Goal: Task Accomplishment & Management: Use online tool/utility

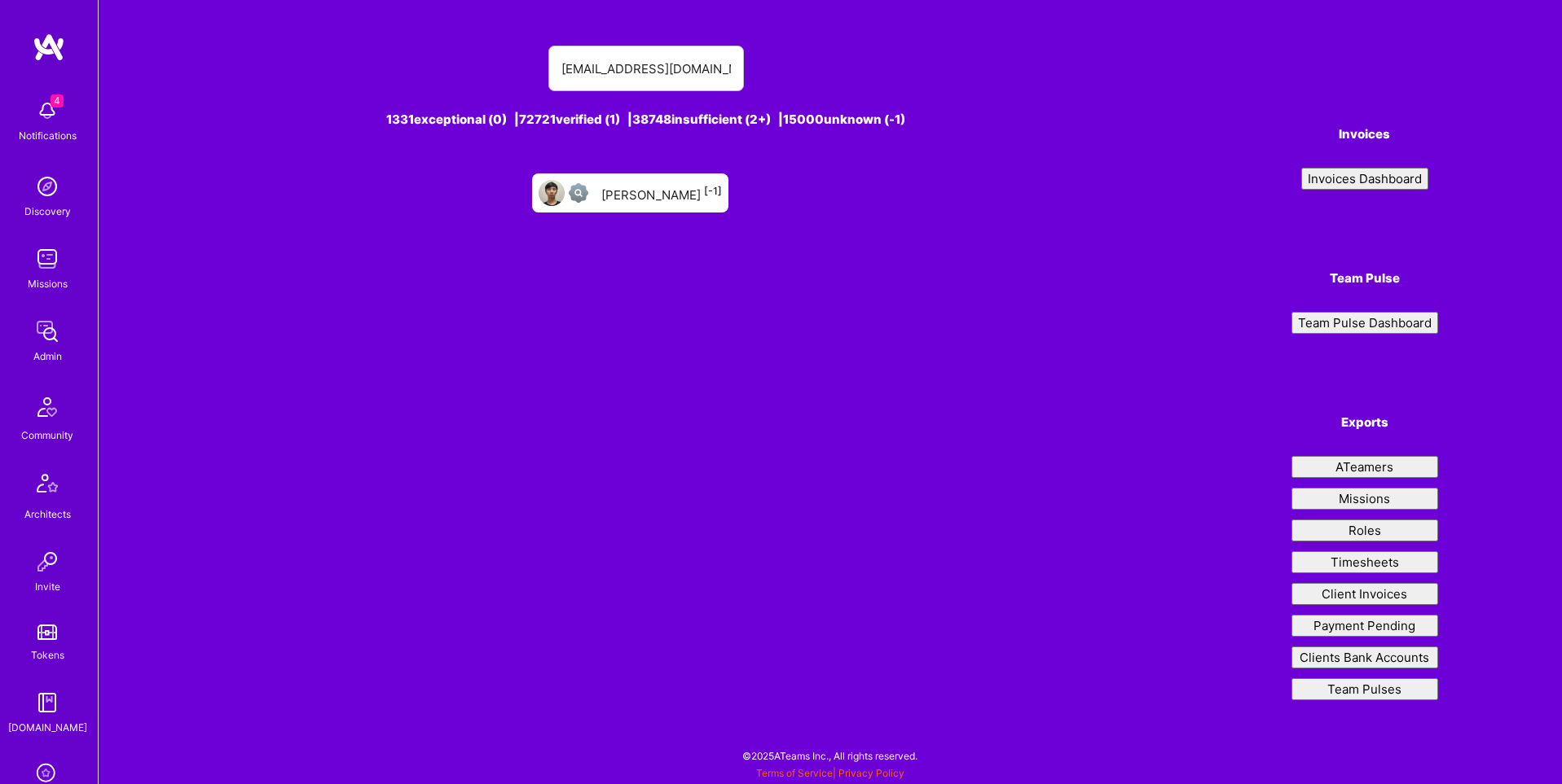
type input "[EMAIL_ADDRESS][DOMAIN_NAME]"
click at [637, 182] on div "[PERSON_NAME] [-1]" at bounding box center [661, 192] width 120 height 21
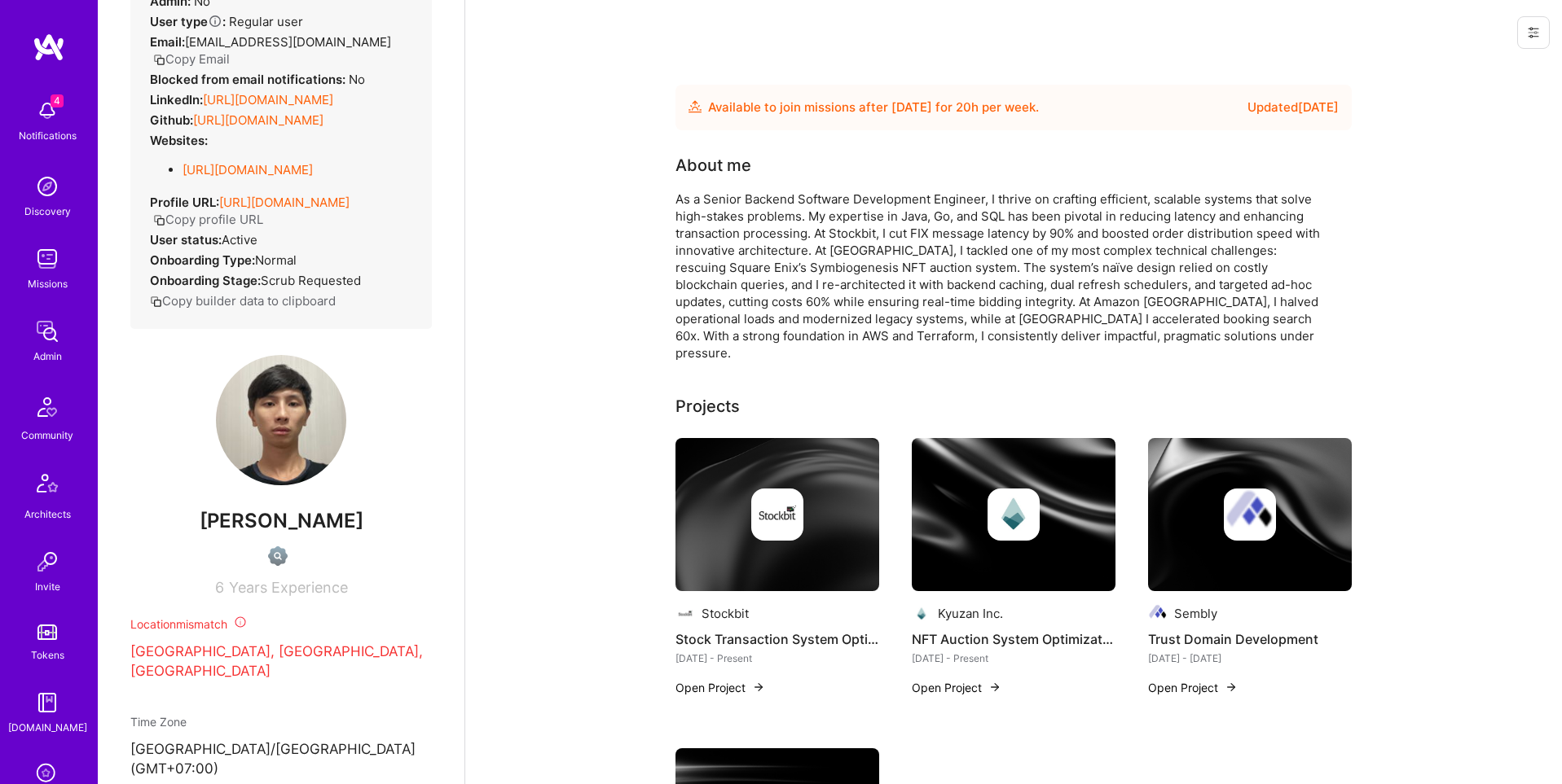
scroll to position [227, 0]
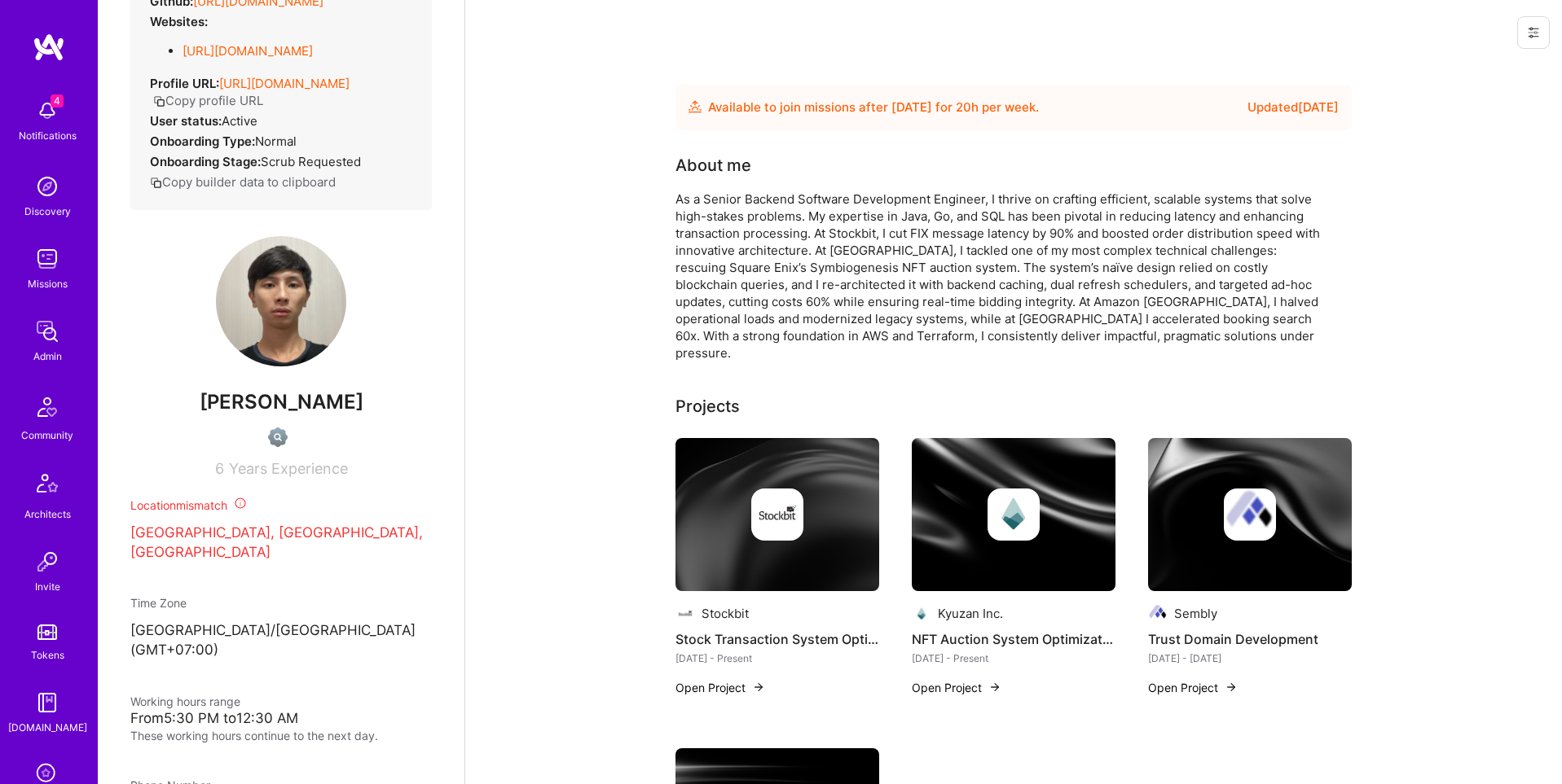
click at [1527, 37] on icon at bounding box center [1533, 32] width 13 height 13
click at [1487, 65] on button "Login as Kristianto" at bounding box center [1446, 69] width 207 height 42
